Goal: Task Accomplishment & Management: Manage account settings

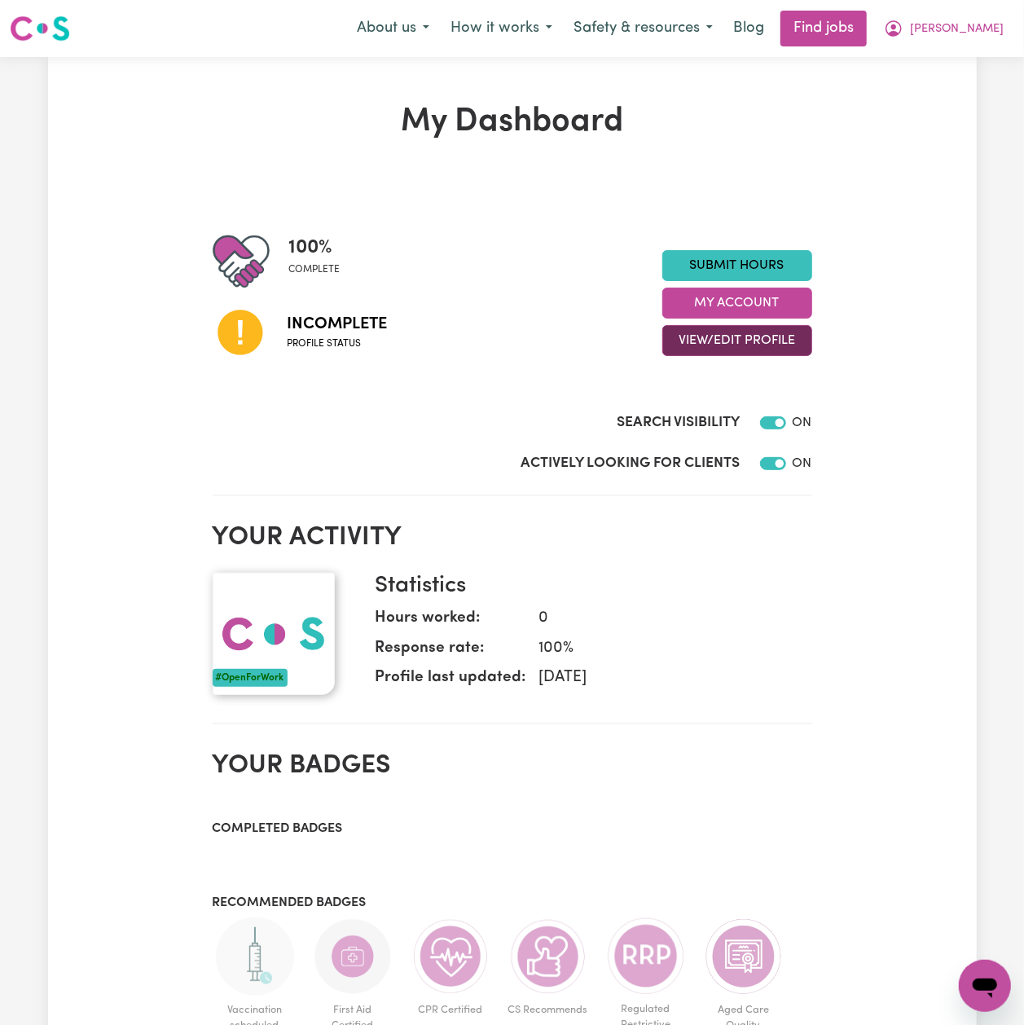
click at [740, 350] on button "View/Edit Profile" at bounding box center [737, 340] width 150 height 31
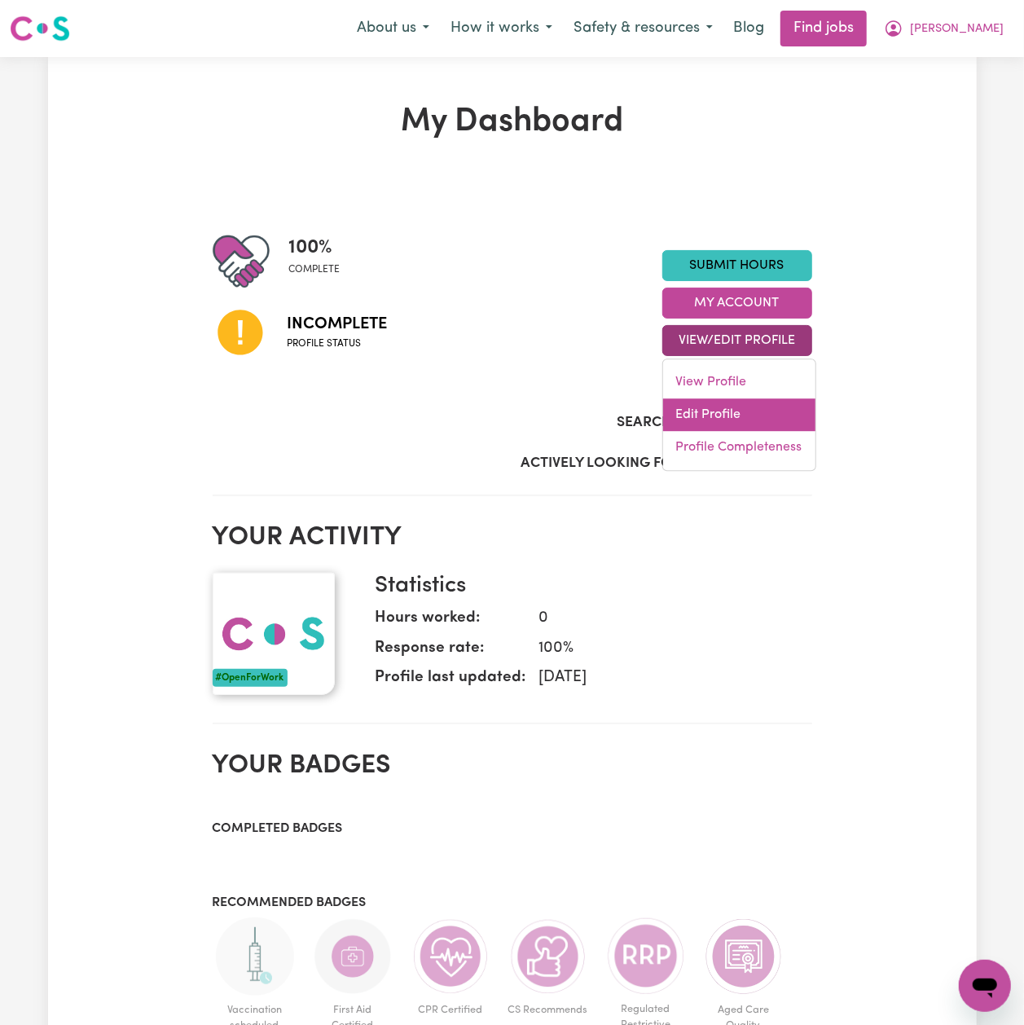
click at [719, 414] on link "Edit Profile" at bounding box center [739, 414] width 152 height 33
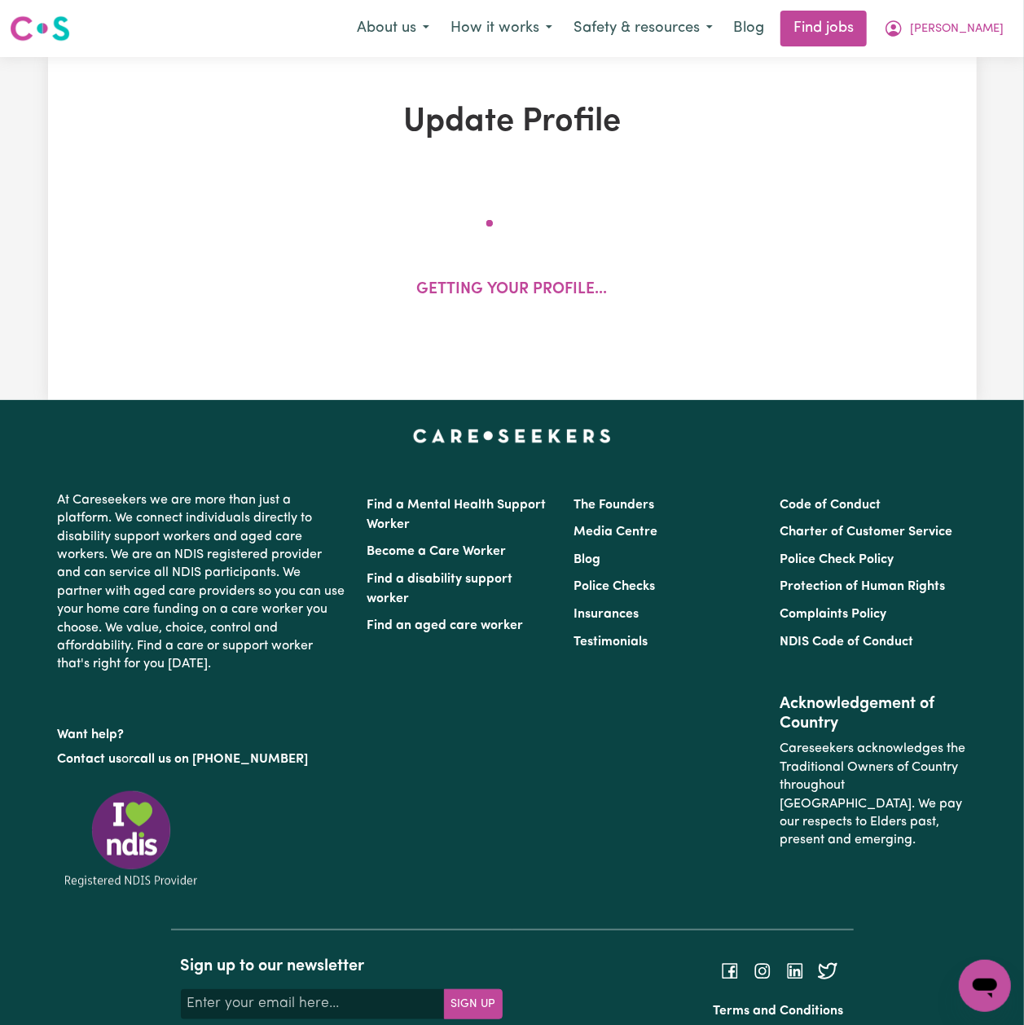
select select "[DEMOGRAPHIC_DATA]"
select select "[DEMOGRAPHIC_DATA] Citizen"
select select "Studying a healthcare related degree or qualification"
select select "55"
select select "75"
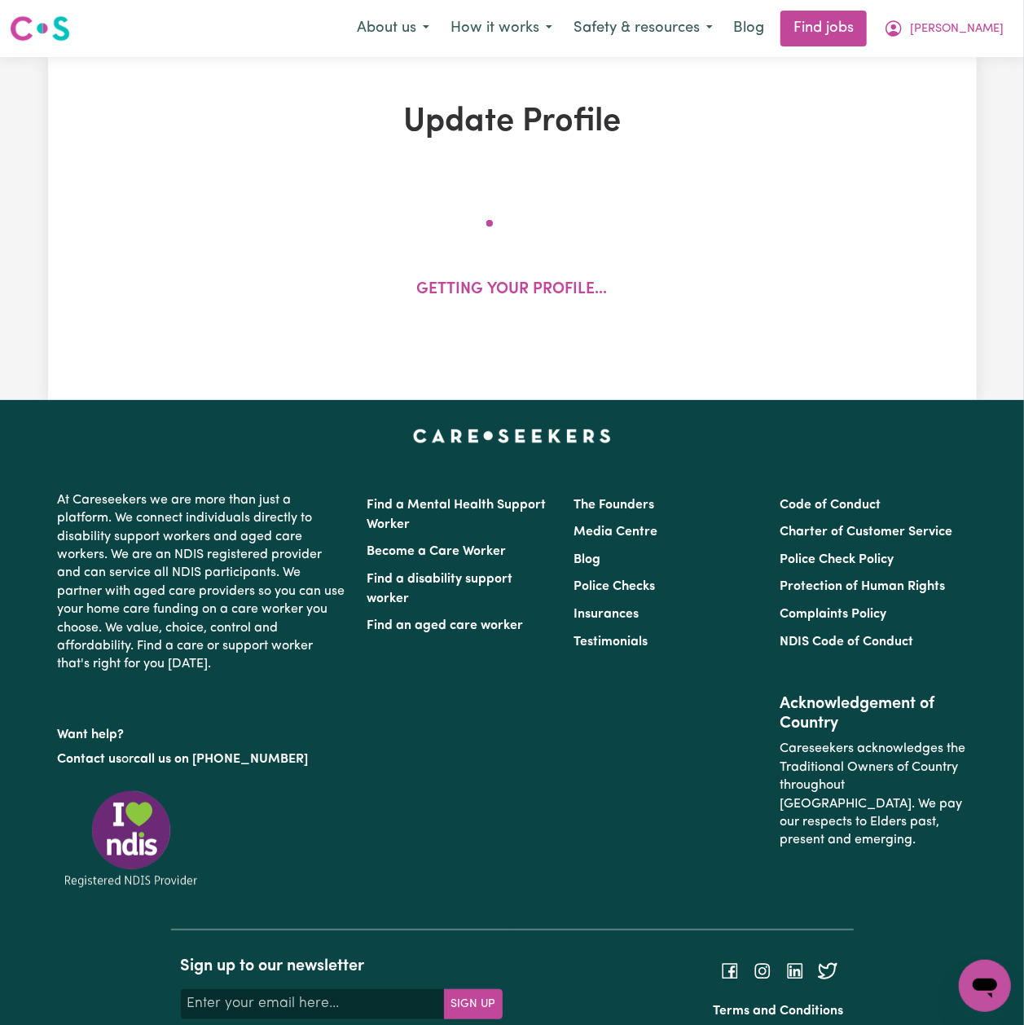
select select "95"
select select "125"
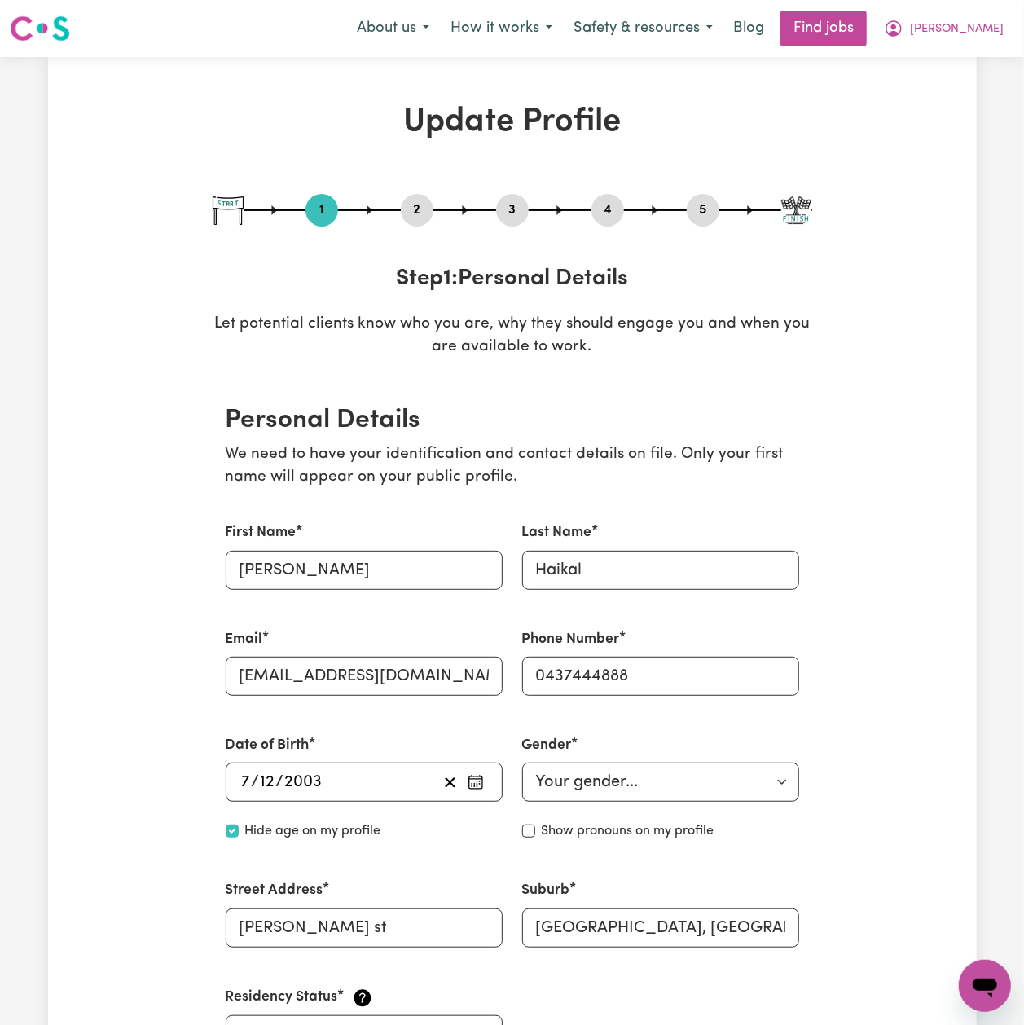
click at [424, 207] on button "2" at bounding box center [417, 210] width 33 height 21
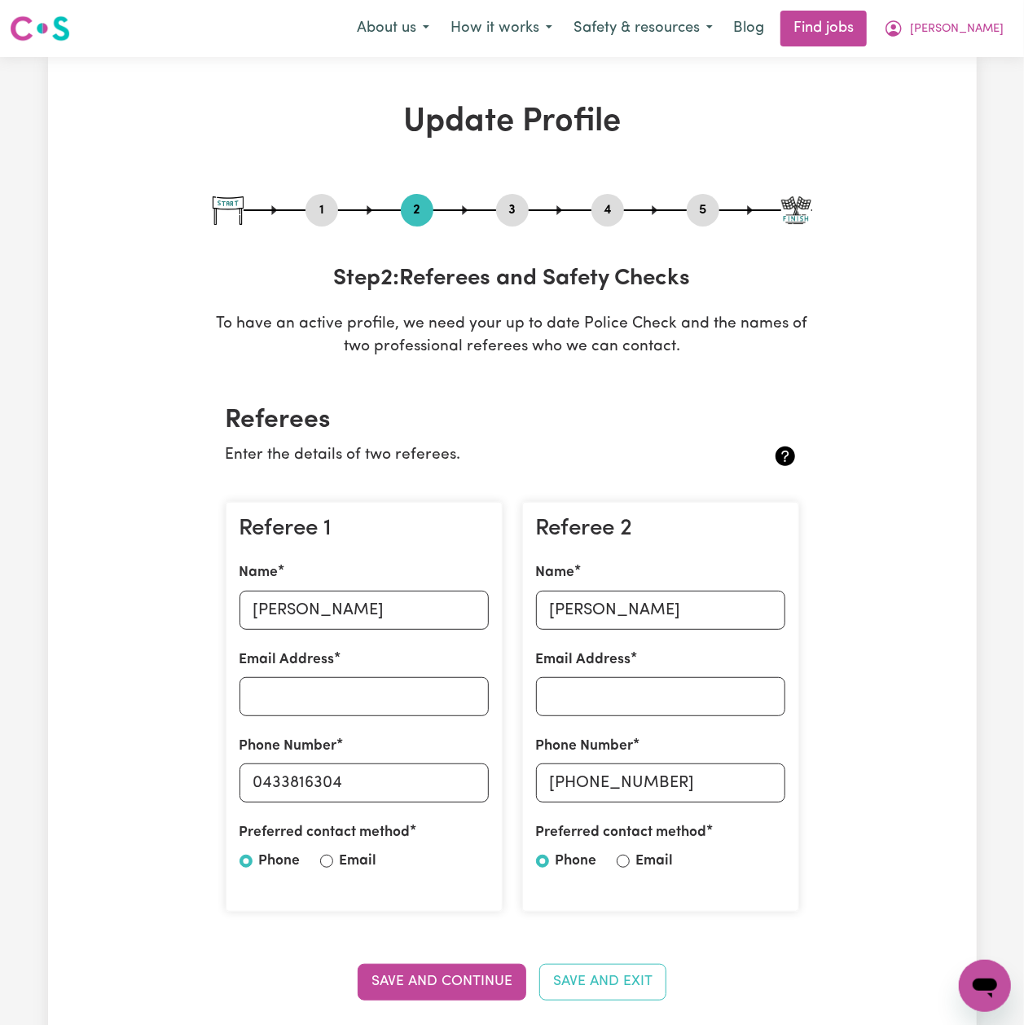
scroll to position [217, 0]
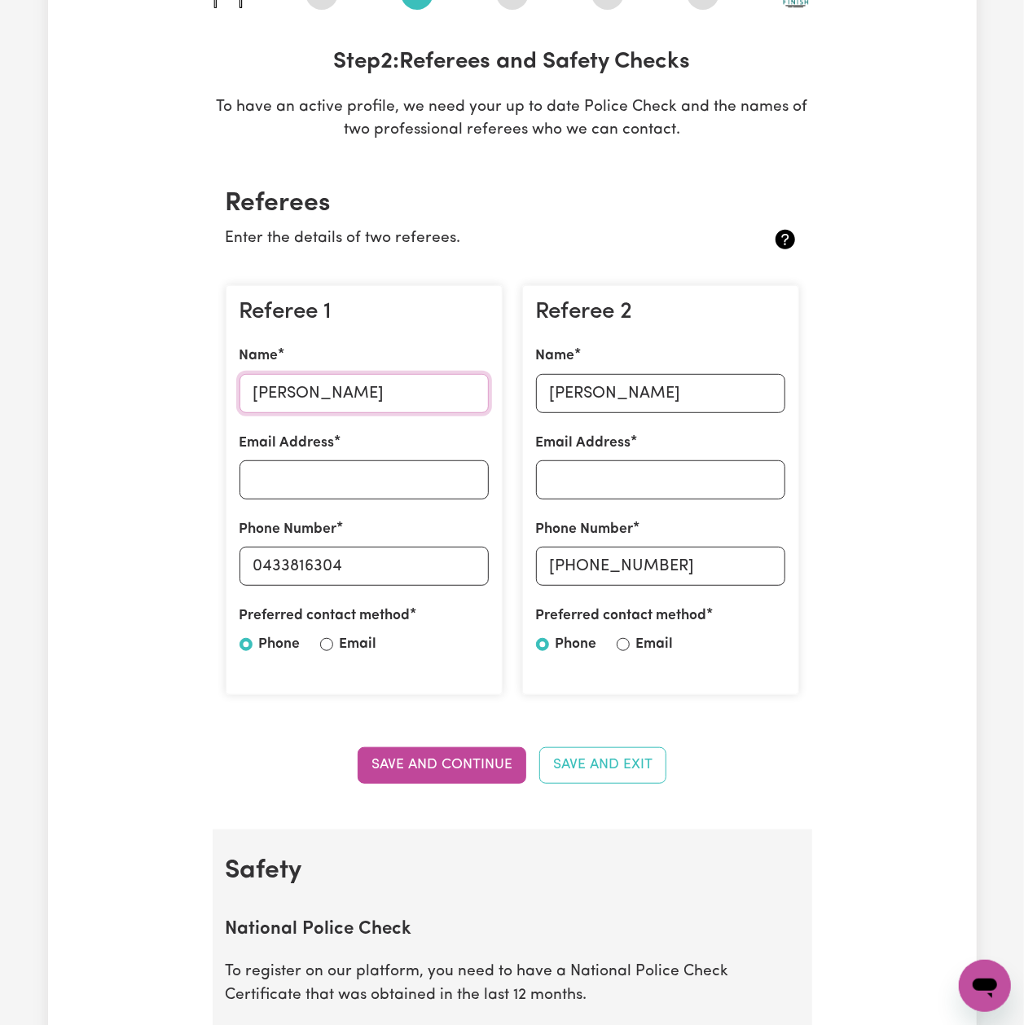
click at [327, 385] on input "[PERSON_NAME]" at bounding box center [364, 393] width 249 height 39
click at [301, 530] on label "Phone Number" at bounding box center [289, 529] width 98 height 21
click at [301, 547] on input "0433816304" at bounding box center [364, 566] width 249 height 39
drag, startPoint x: 266, startPoint y: 561, endPoint x: 519, endPoint y: 580, distance: 254.1
click at [519, 580] on div "Referee 1 Name [PERSON_NAME] Email Address Phone Number [PHONE_NUMBER] Preferre…" at bounding box center [512, 490] width 593 height 437
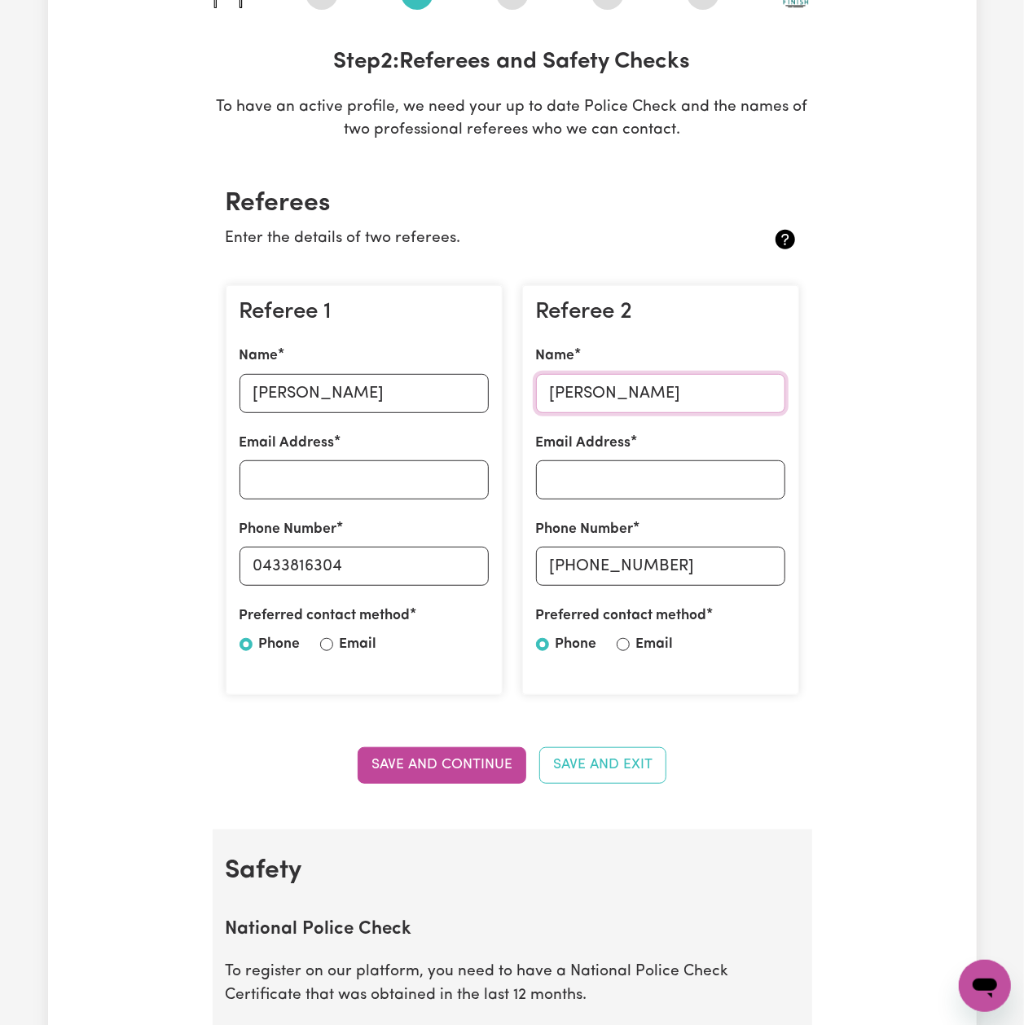
click at [541, 394] on input "[PERSON_NAME]" at bounding box center [660, 393] width 249 height 39
click at [574, 567] on input "[PHONE_NUMBER]" at bounding box center [660, 566] width 249 height 39
drag, startPoint x: 578, startPoint y: 562, endPoint x: 734, endPoint y: 575, distance: 157.0
click at [734, 575] on input "[PHONE_NUMBER]" at bounding box center [660, 566] width 249 height 39
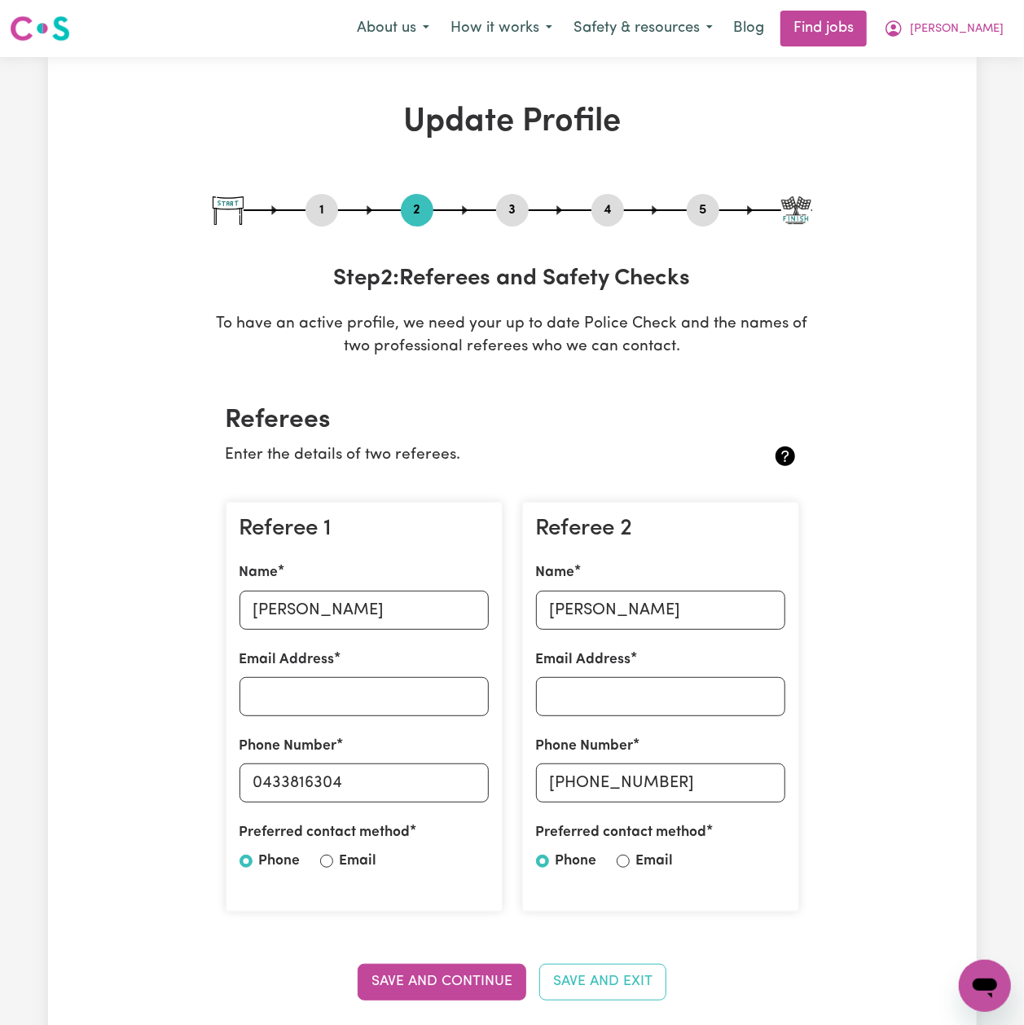
click at [593, 216] on button "4" at bounding box center [607, 210] width 33 height 21
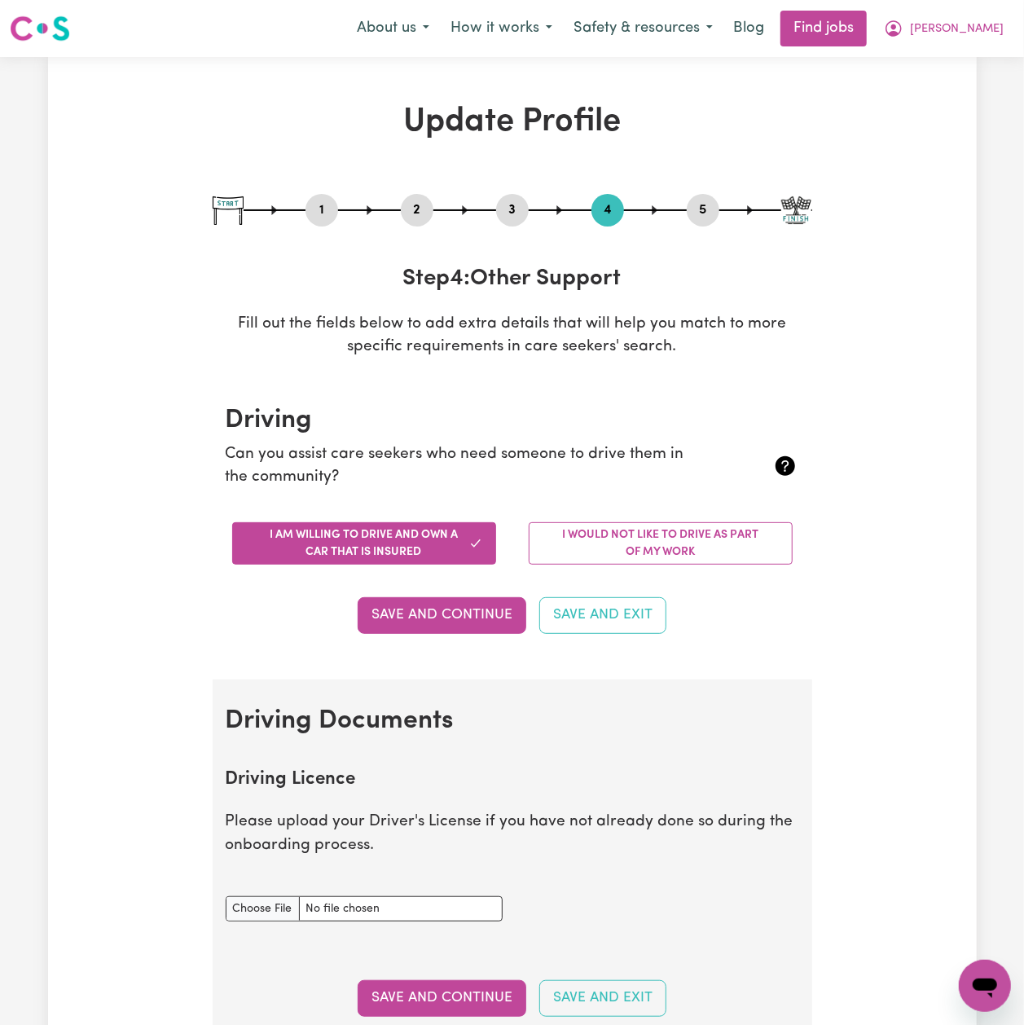
click at [603, 210] on button "4" at bounding box center [607, 210] width 33 height 21
click at [692, 210] on button "5" at bounding box center [703, 210] width 33 height 21
select select "I am providing services by being employed by an organisation"
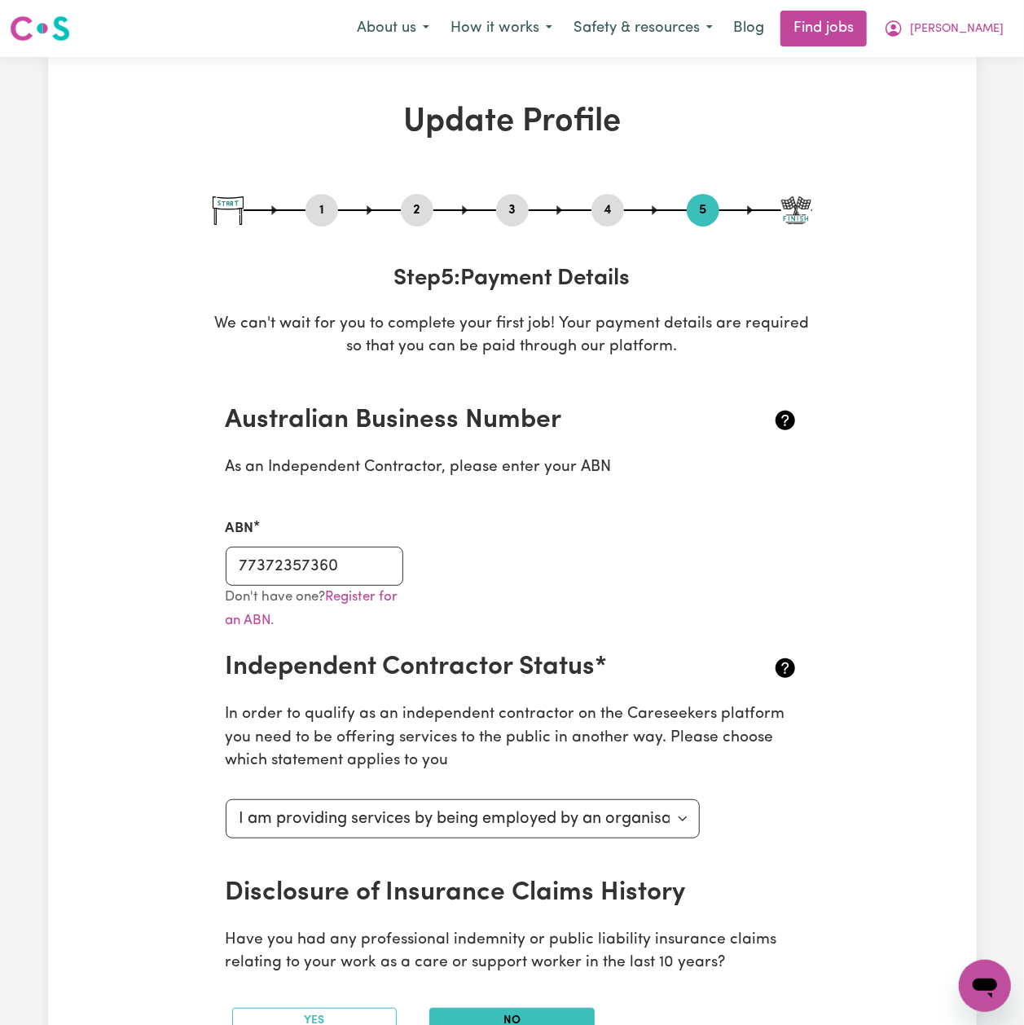
scroll to position [108, 0]
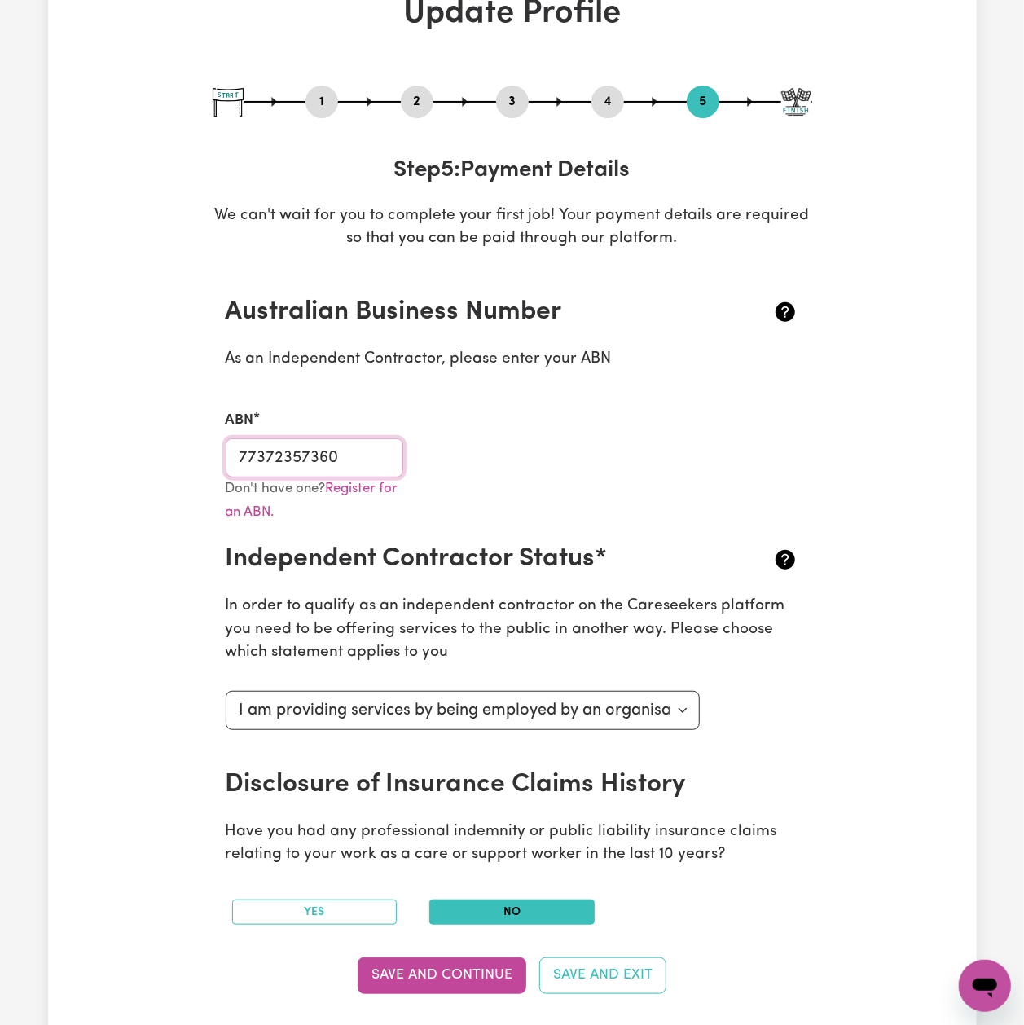
click at [354, 451] on input "77372357360" at bounding box center [315, 457] width 178 height 39
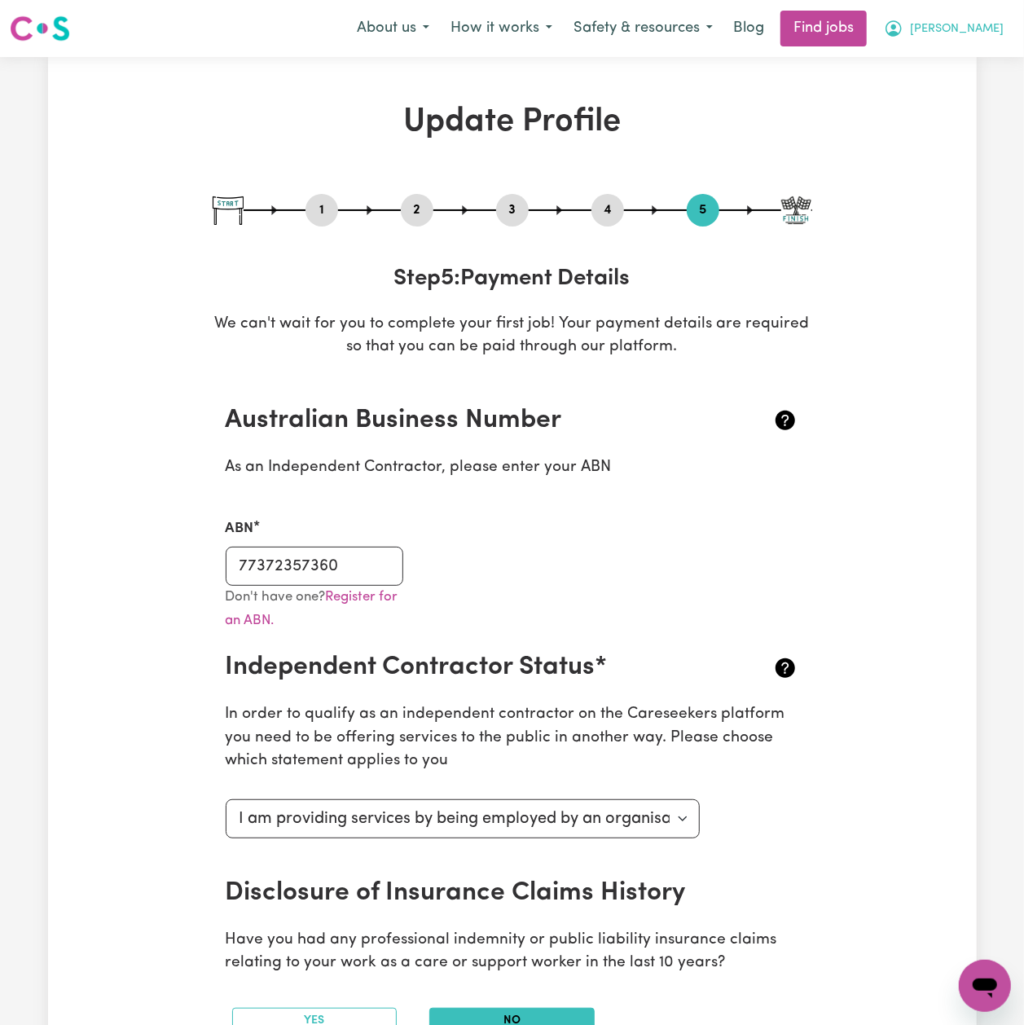
click at [998, 30] on button "[PERSON_NAME]" at bounding box center [943, 28] width 141 height 34
click at [943, 90] on link "My Dashboard" at bounding box center [949, 93] width 129 height 31
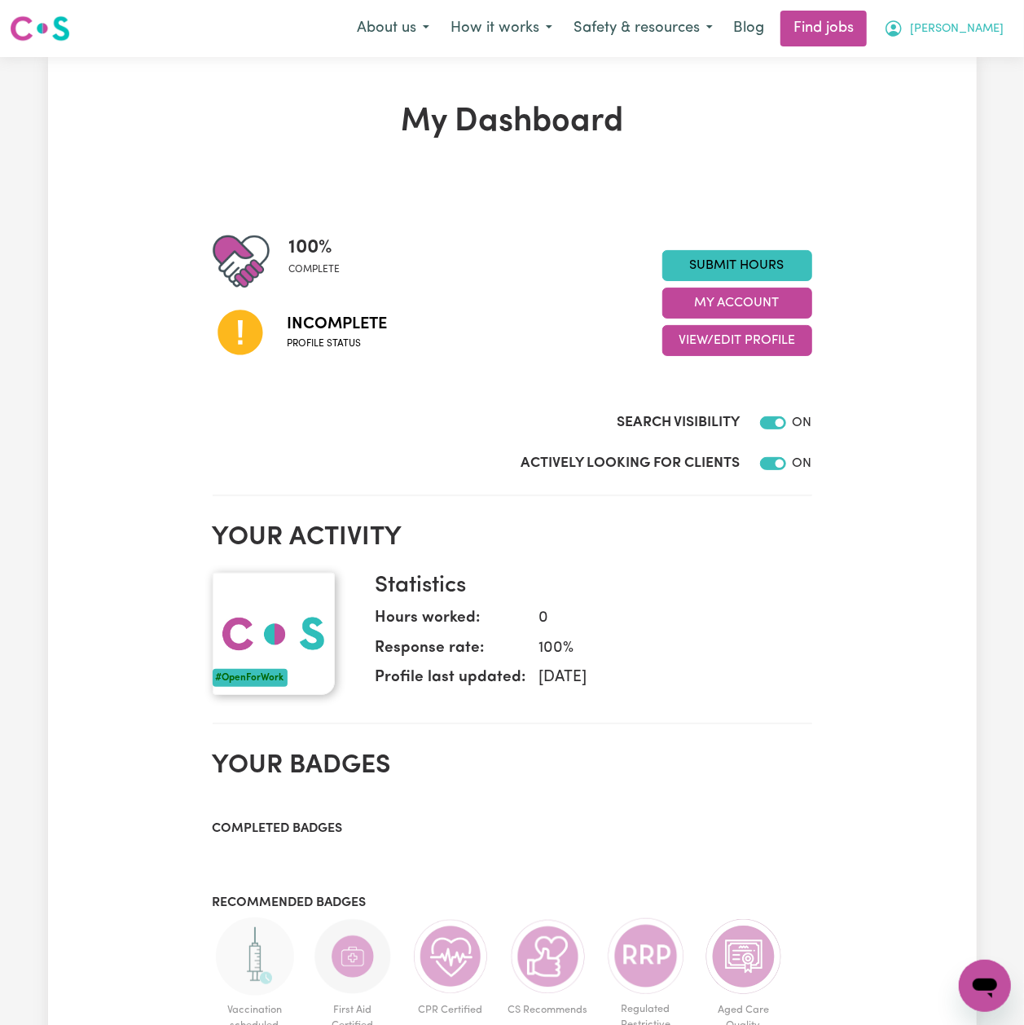
click at [969, 29] on button "[PERSON_NAME]" at bounding box center [943, 28] width 141 height 34
click at [956, 122] on link "Logout" at bounding box center [949, 124] width 129 height 31
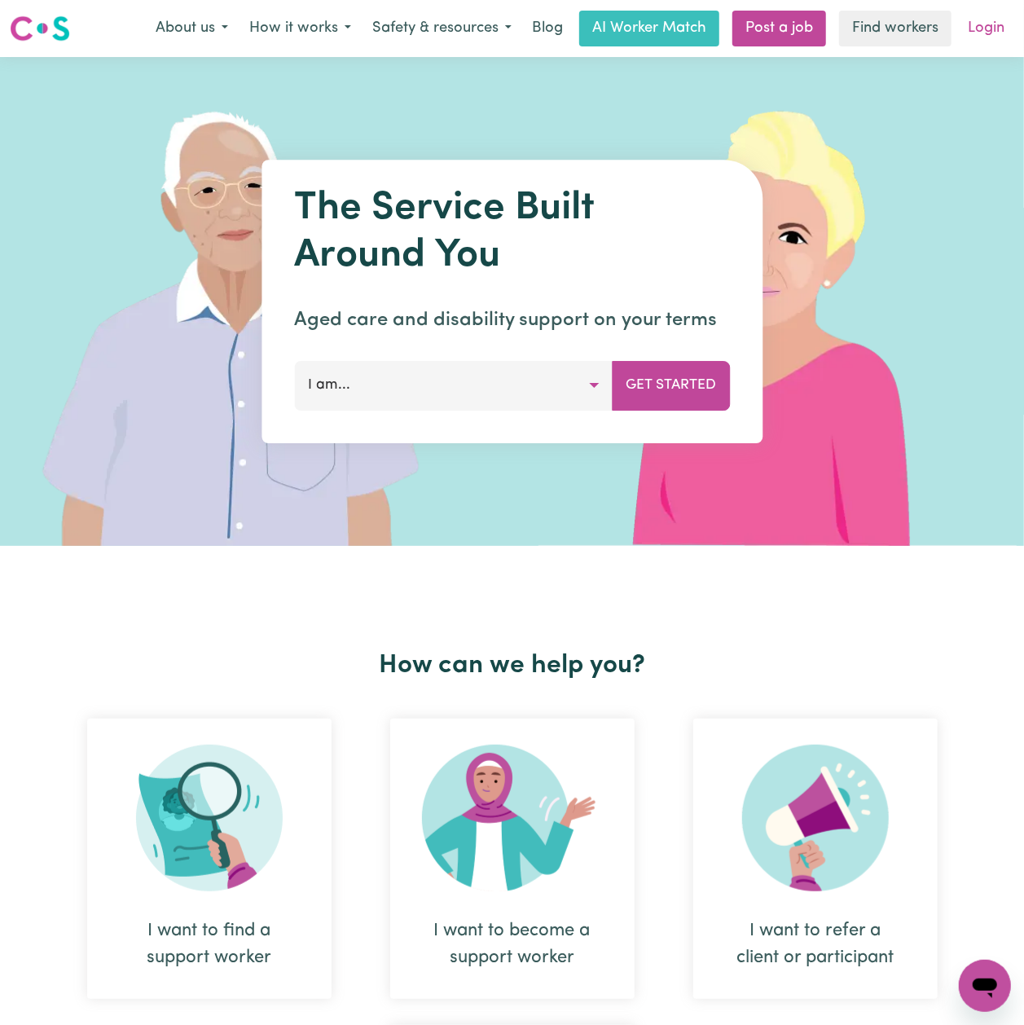
drag, startPoint x: 956, startPoint y: 122, endPoint x: 1007, endPoint y: 33, distance: 102.6
click at [1007, 33] on link "Login" at bounding box center [986, 29] width 56 height 36
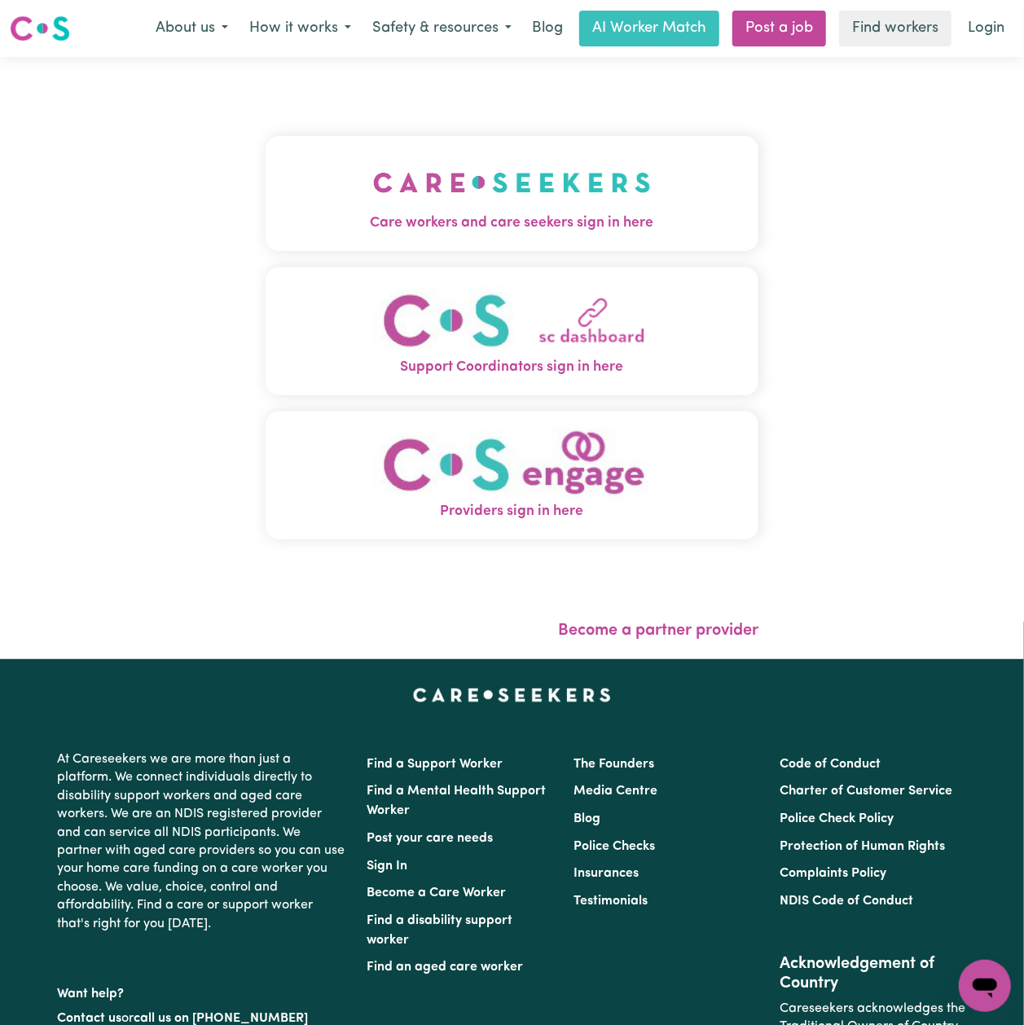
click at [373, 177] on img "Care workers and care seekers sign in here" at bounding box center [512, 182] width 278 height 60
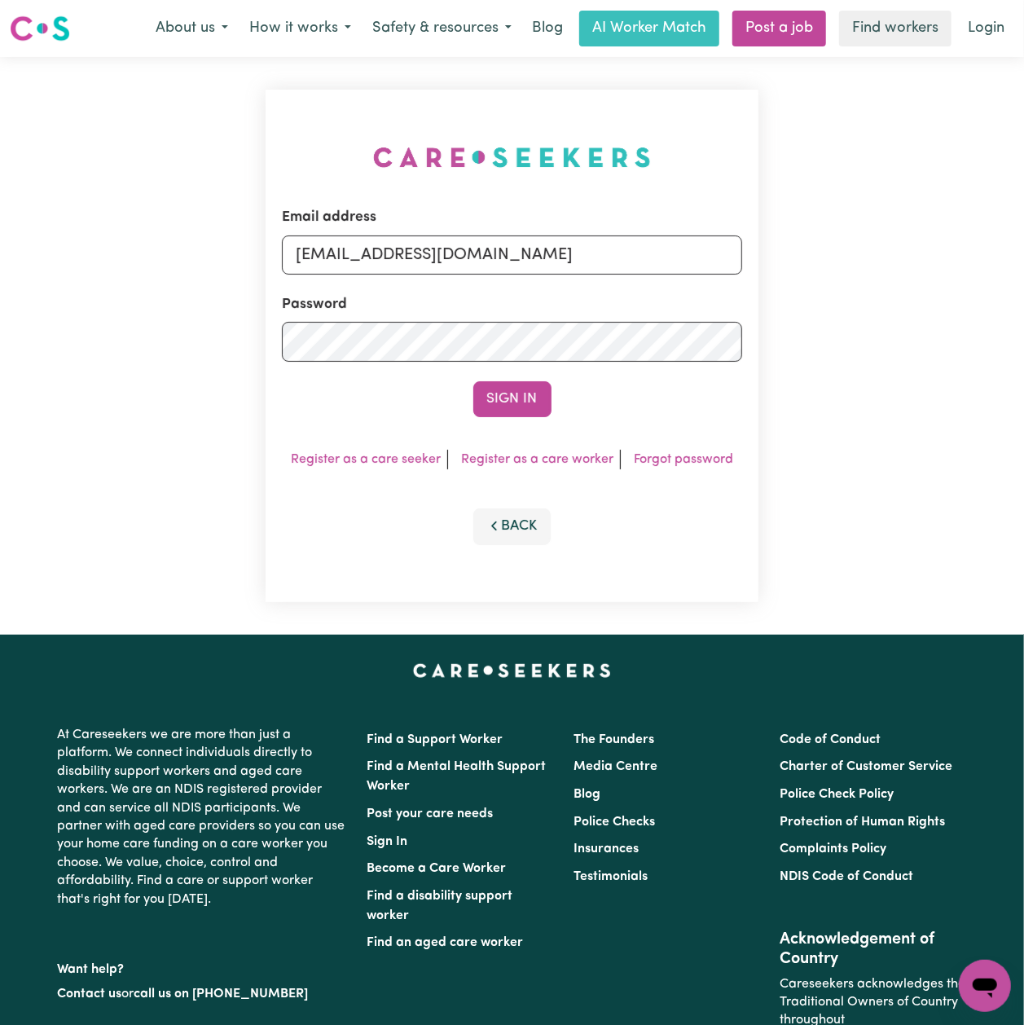
click at [479, 291] on form "Email address [EMAIL_ADDRESS][DOMAIN_NAME] Password Sign In" at bounding box center [512, 312] width 460 height 210
drag, startPoint x: 434, startPoint y: 246, endPoint x: 429, endPoint y: 264, distance: 18.8
click at [434, 246] on input "[EMAIL_ADDRESS][DOMAIN_NAME]" at bounding box center [512, 254] width 460 height 39
drag, startPoint x: 378, startPoint y: 248, endPoint x: 829, endPoint y: 261, distance: 450.7
click at [829, 261] on div "Email address Superuser~[EMAIL_ADDRESS][DOMAIN_NAME] Password Sign In Register …" at bounding box center [512, 346] width 1024 height 578
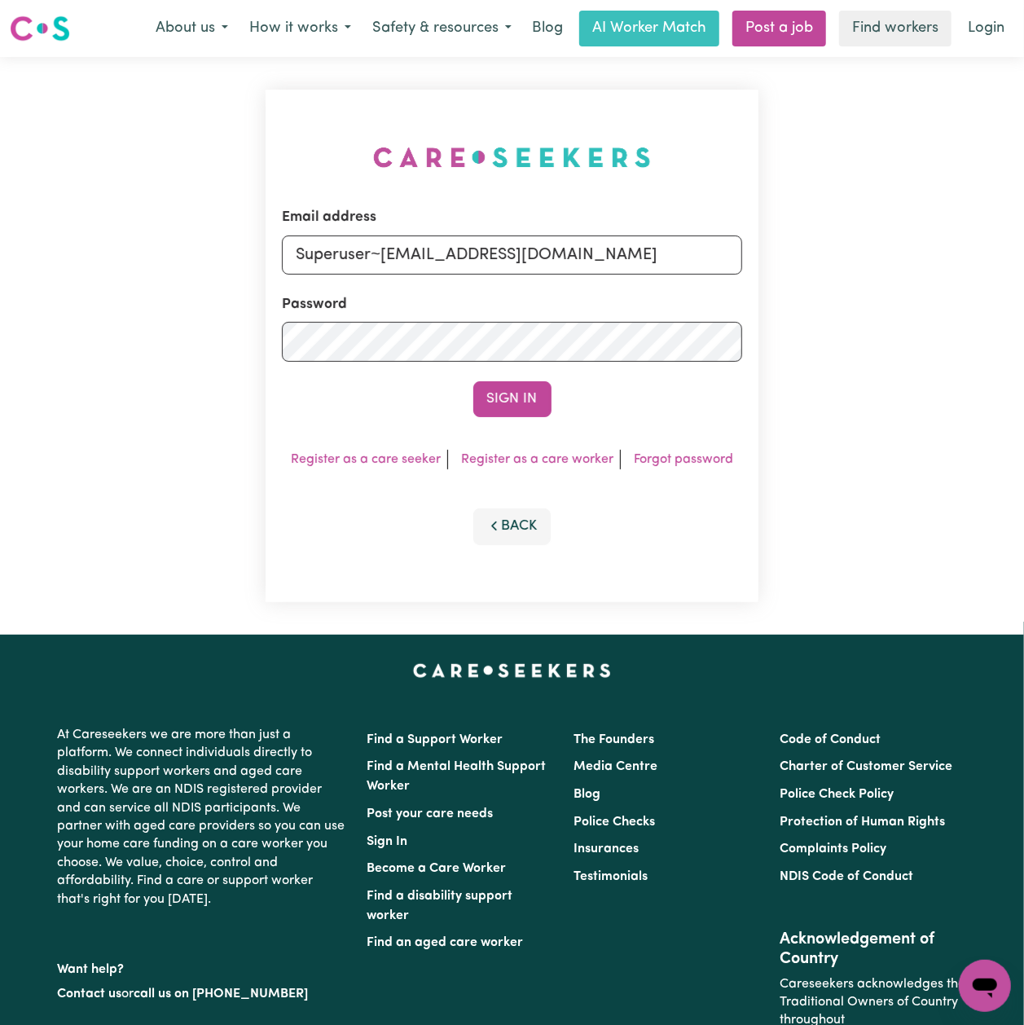
type input "Superuser~[EMAIL_ADDRESS][DOMAIN_NAME]"
click at [502, 394] on button "Sign In" at bounding box center [512, 399] width 78 height 36
